Goal: Task Accomplishment & Management: Complete application form

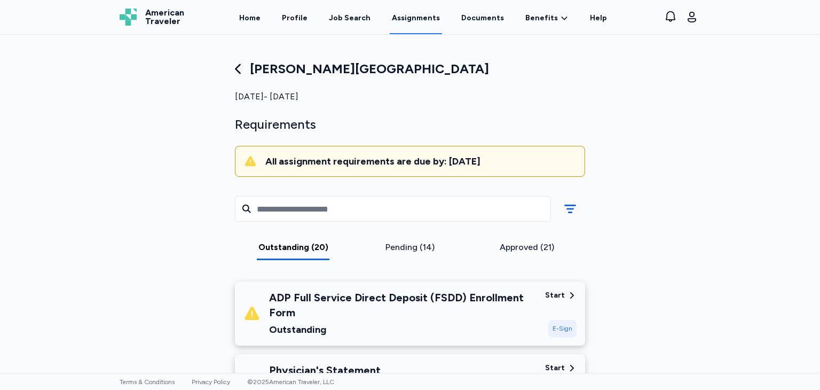
scroll to position [1176, 0]
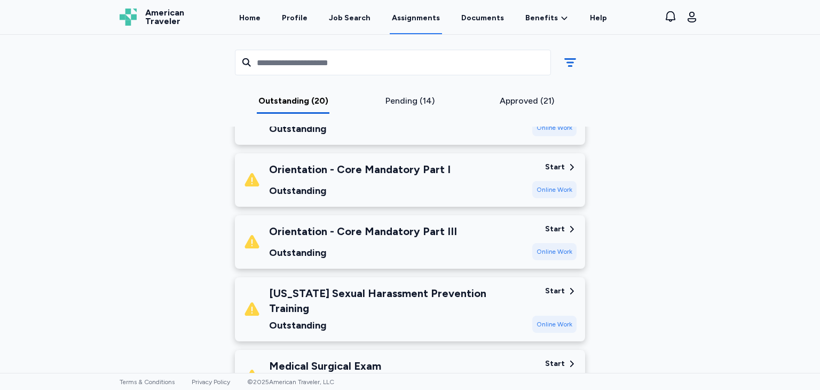
click at [539, 377] on div "Online Work" at bounding box center [554, 385] width 44 height 17
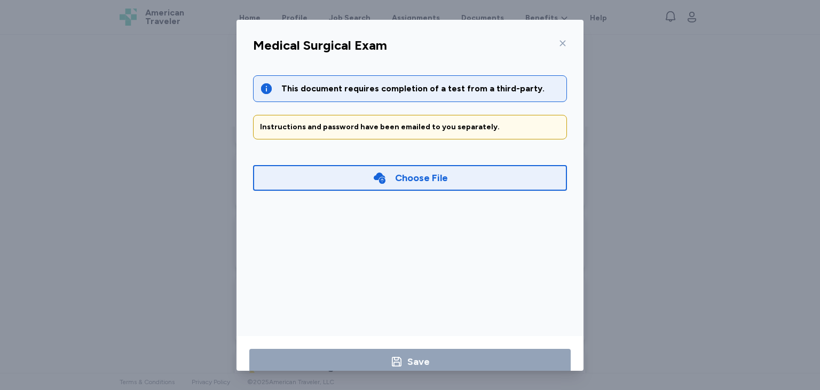
click at [465, 173] on div "Choose File" at bounding box center [410, 178] width 314 height 26
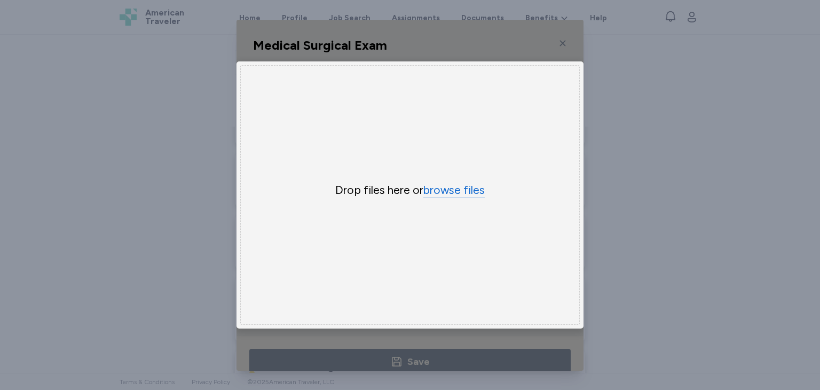
click at [459, 184] on button "browse files" at bounding box center [453, 190] width 61 height 15
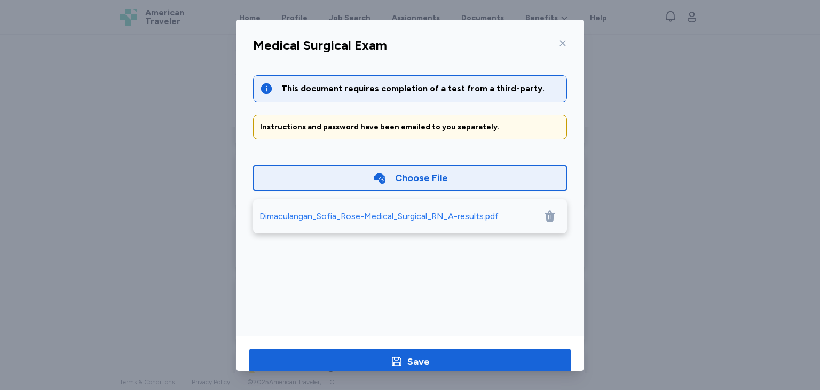
scroll to position [23, 0]
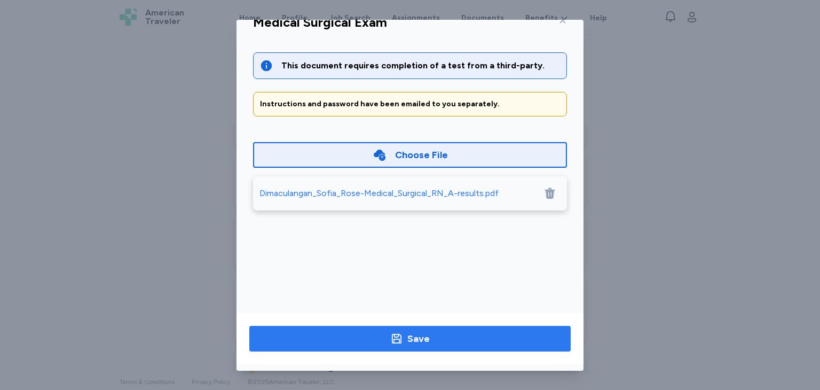
click at [403, 329] on button "Save" at bounding box center [409, 339] width 321 height 26
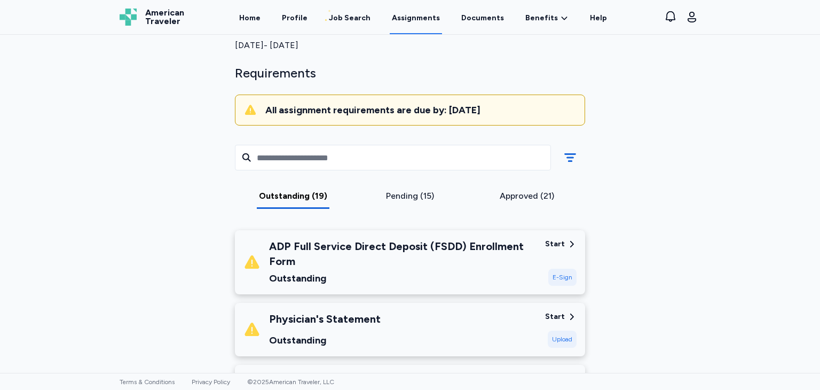
scroll to position [49, 0]
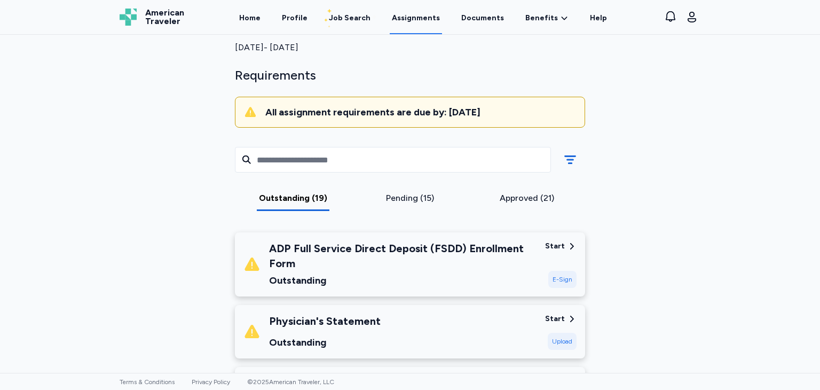
click at [554, 280] on div "E-Sign" at bounding box center [562, 279] width 28 height 17
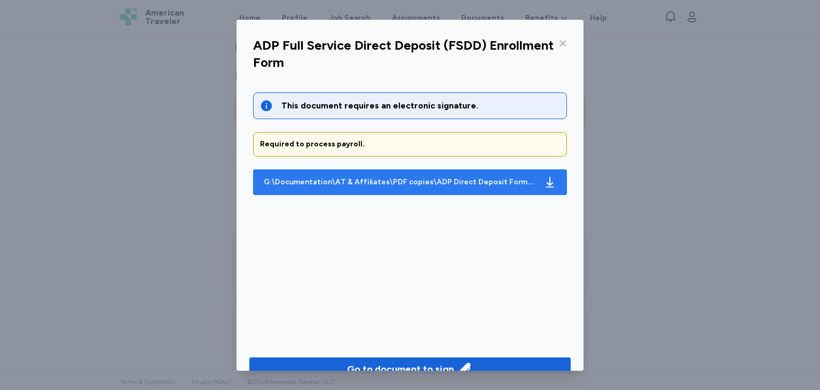
click at [490, 184] on div "G:\Documentation\AT & Affiliates\PDF copies\ADP Direct Deposit Form.pdf" at bounding box center [399, 182] width 271 height 11
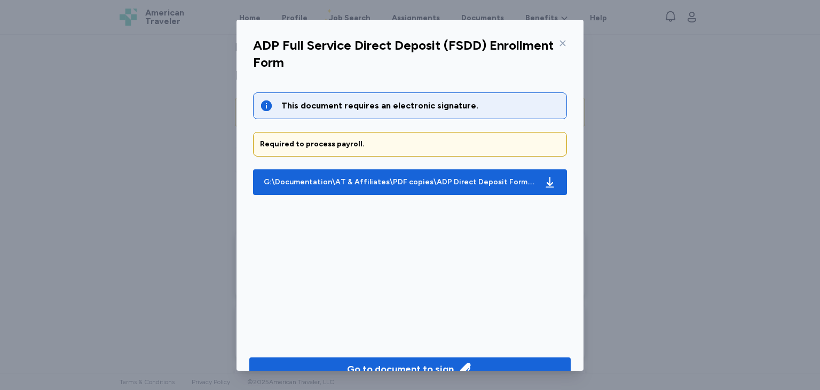
click at [560, 42] on icon at bounding box center [563, 43] width 6 height 6
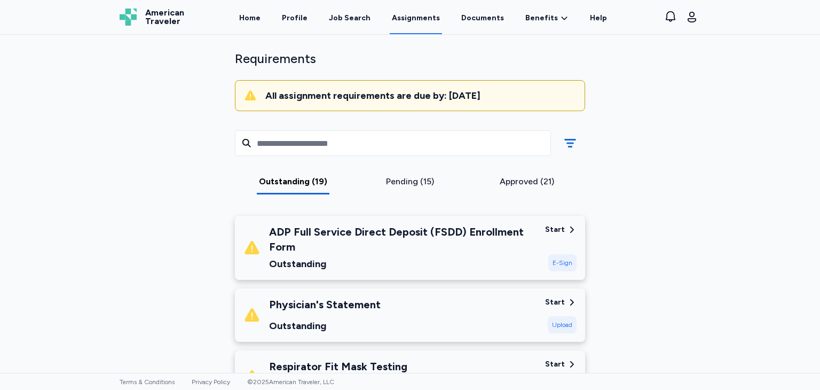
scroll to position [72, 0]
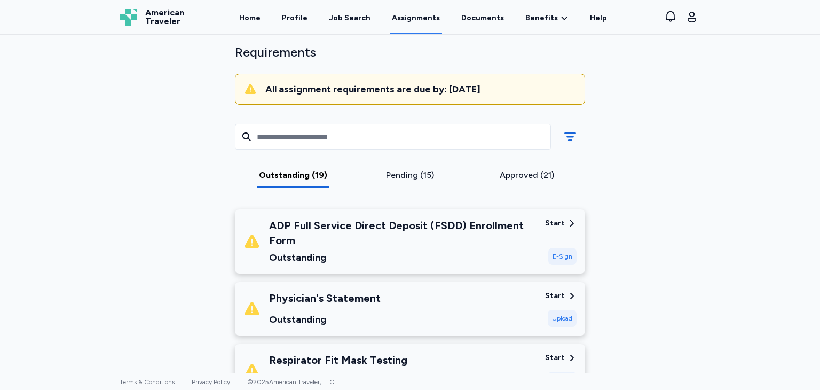
click at [401, 169] on div "Pending (15)" at bounding box center [410, 175] width 108 height 13
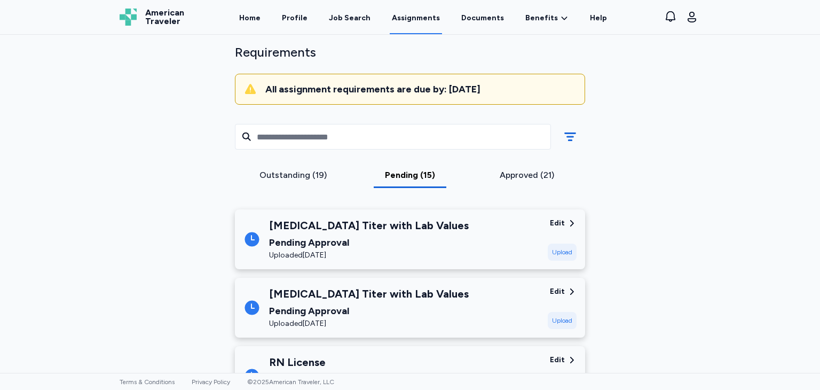
click at [550, 316] on div "Upload" at bounding box center [562, 320] width 29 height 17
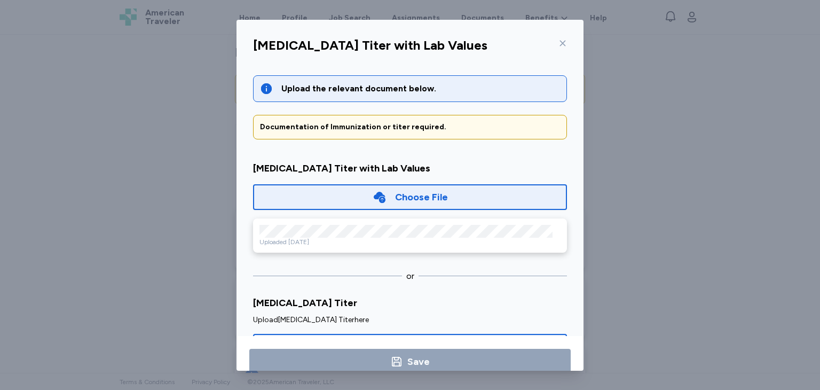
click at [558, 39] on icon at bounding box center [562, 43] width 9 height 9
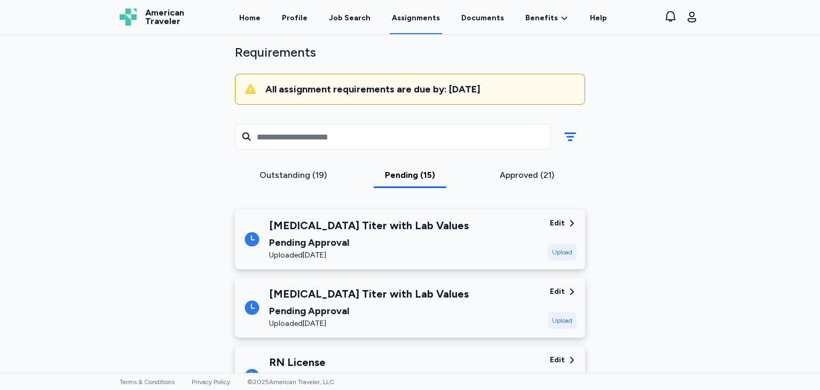
click at [280, 182] on div "Outstanding (19)" at bounding box center [293, 178] width 117 height 19
